Goal: Transaction & Acquisition: Purchase product/service

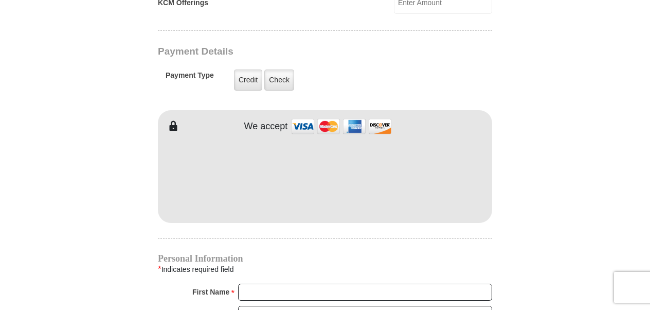
scroll to position [542, 0]
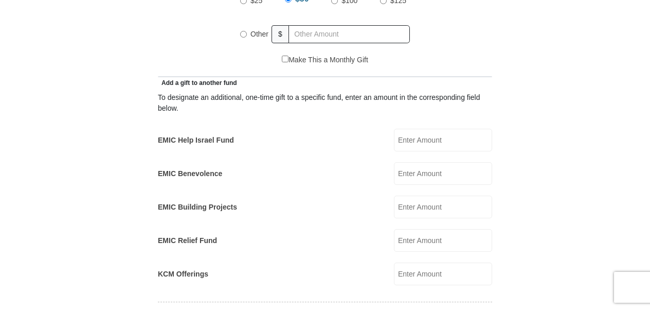
click at [241, 31] on input "Other" at bounding box center [243, 34] width 7 height 7
radio input "true"
type input "185"
click at [420, 129] on input "EMIC Help Israel Fund" at bounding box center [443, 140] width 98 height 23
type input "15"
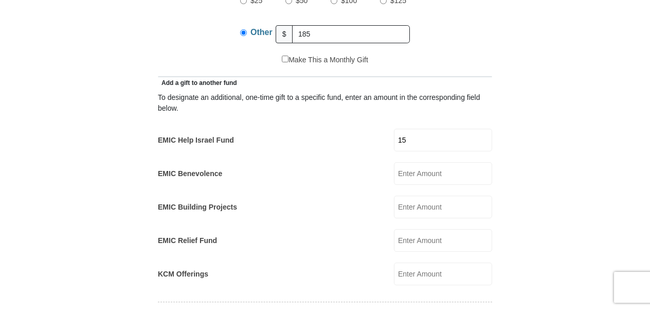
click at [521, 221] on form "[GEOGRAPHIC_DATA][DEMOGRAPHIC_DATA] Online Giving Because of gifts like yours, …" at bounding box center [325, 260] width 586 height 1521
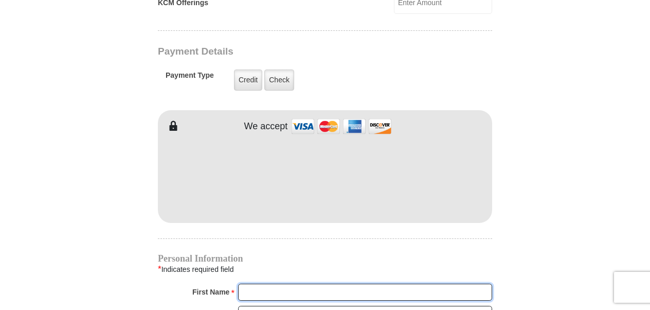
click at [293, 283] on input "First Name *" at bounding box center [365, 291] width 254 height 17
type input "[PERSON_NAME]"
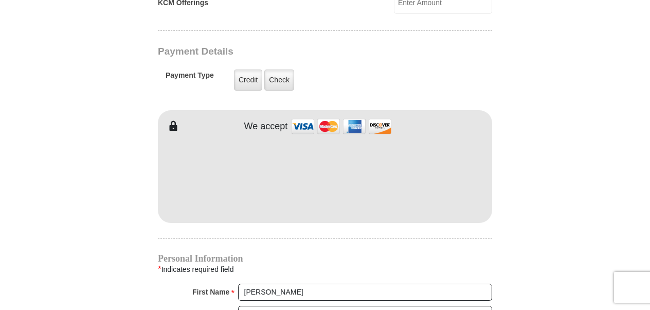
type input "[EMAIL_ADDRESS][DOMAIN_NAME]"
type input "[STREET_ADDRESS]"
type input "Desplaines"
select select "IL"
type input "60018"
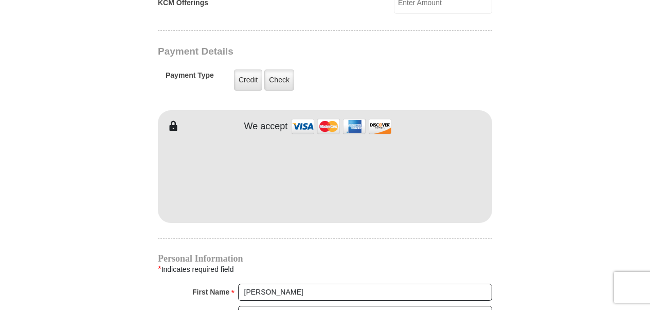
type input "7738826473"
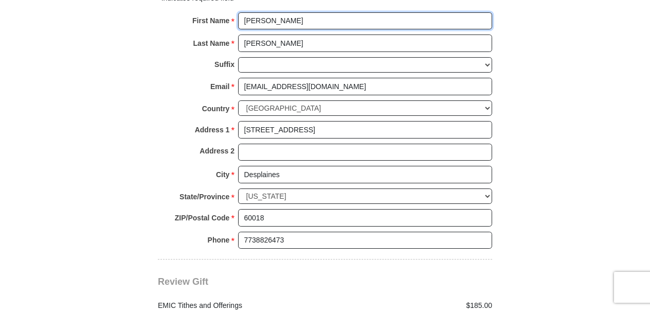
scroll to position [1355, 0]
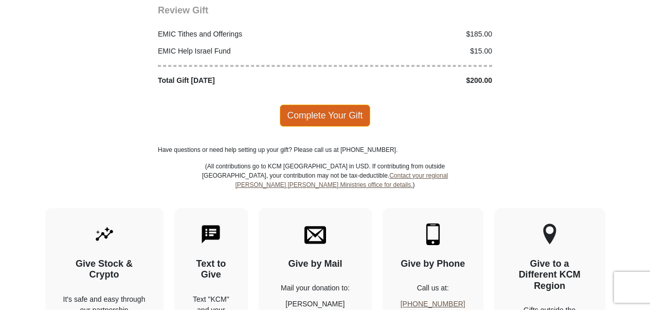
click at [338, 104] on span "Complete Your Gift" at bounding box center [325, 115] width 91 height 22
